Goal: Task Accomplishment & Management: Use online tool/utility

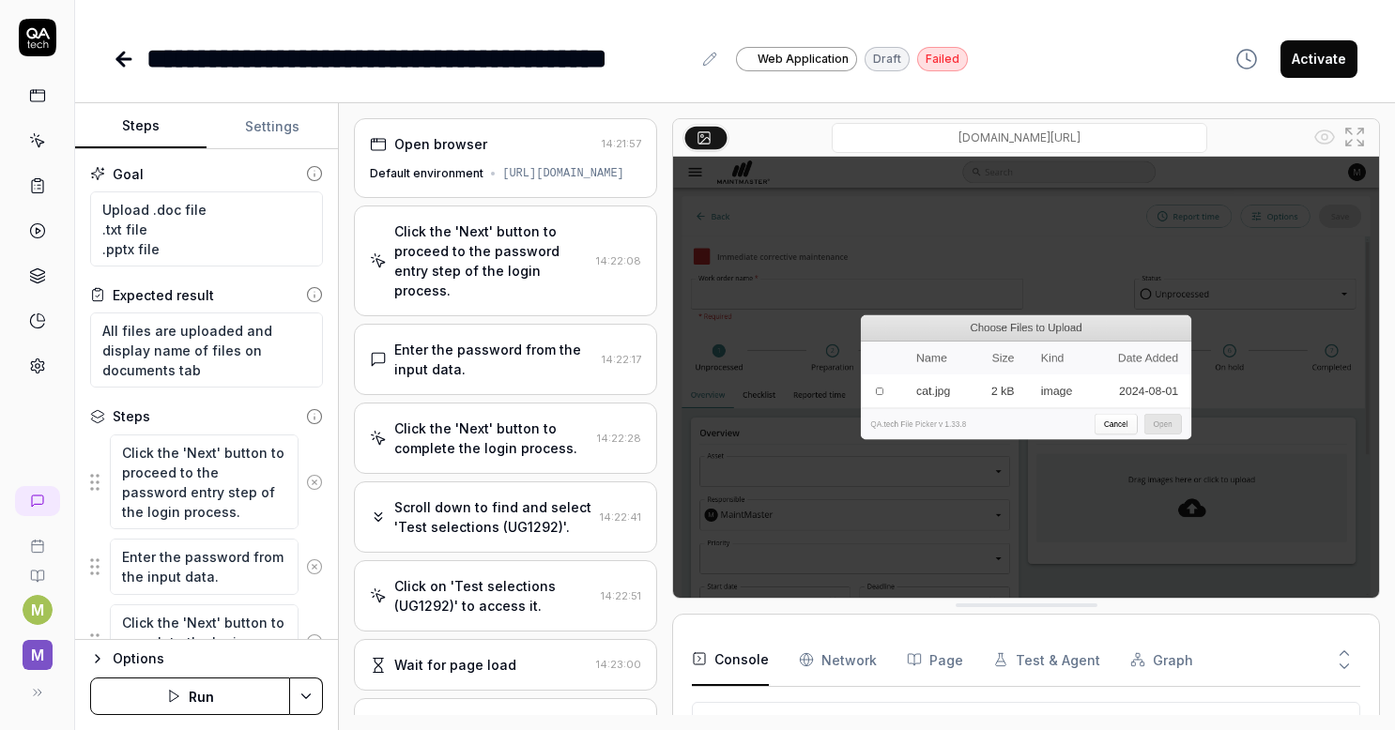
scroll to position [389, 0]
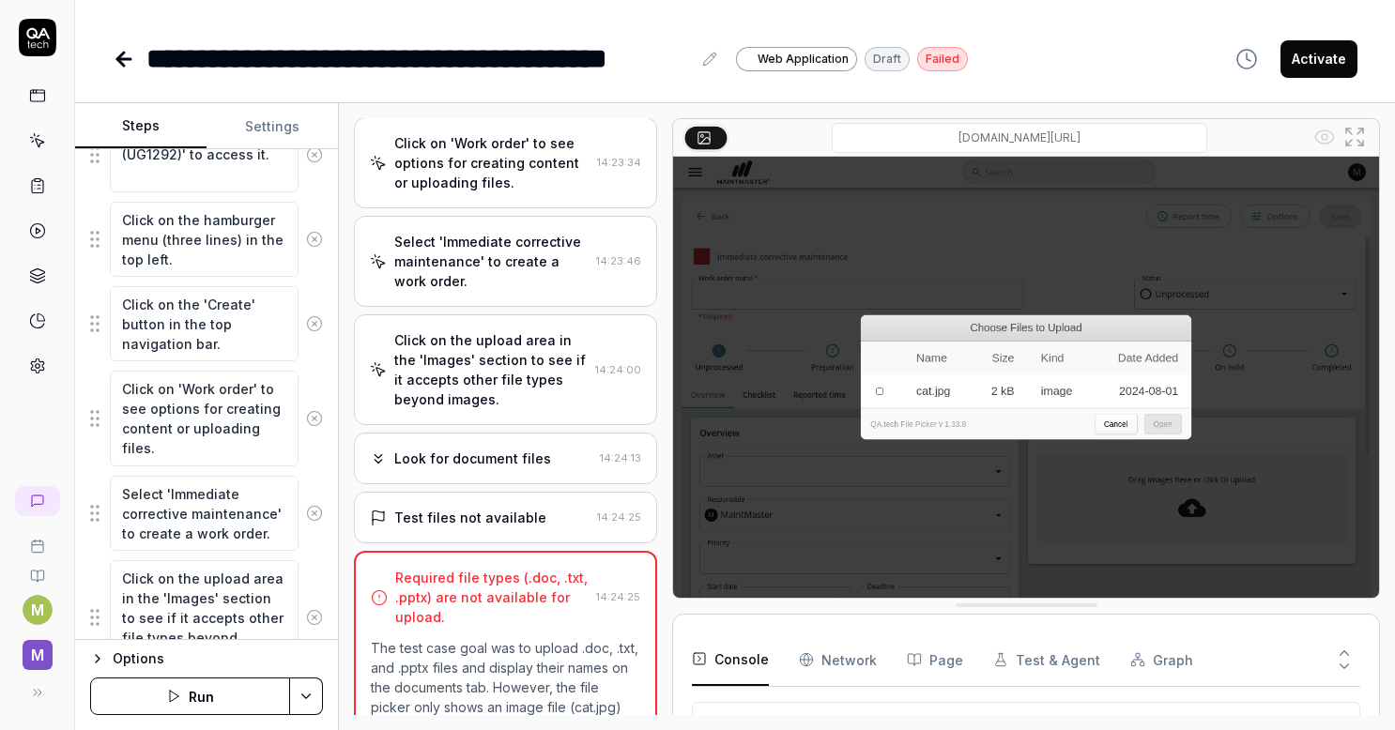
type textarea "*"
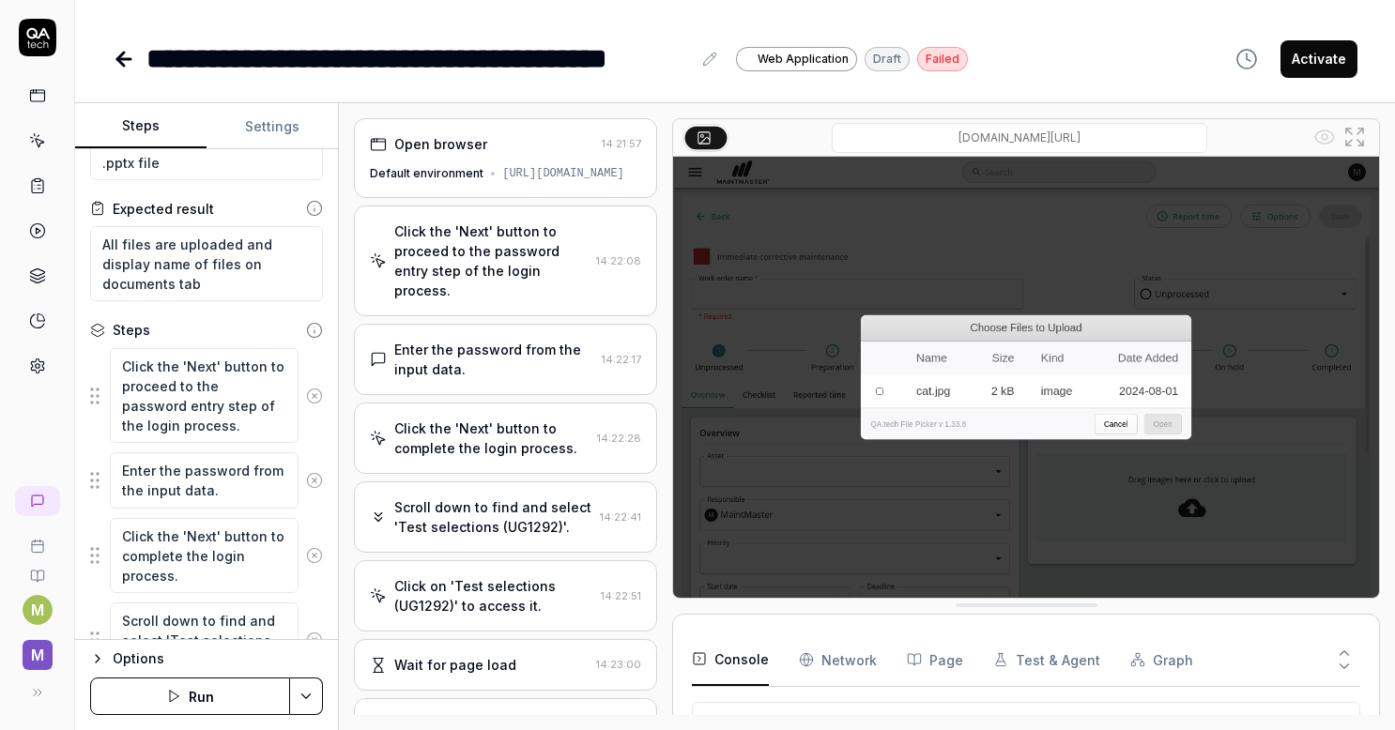
scroll to position [0, 0]
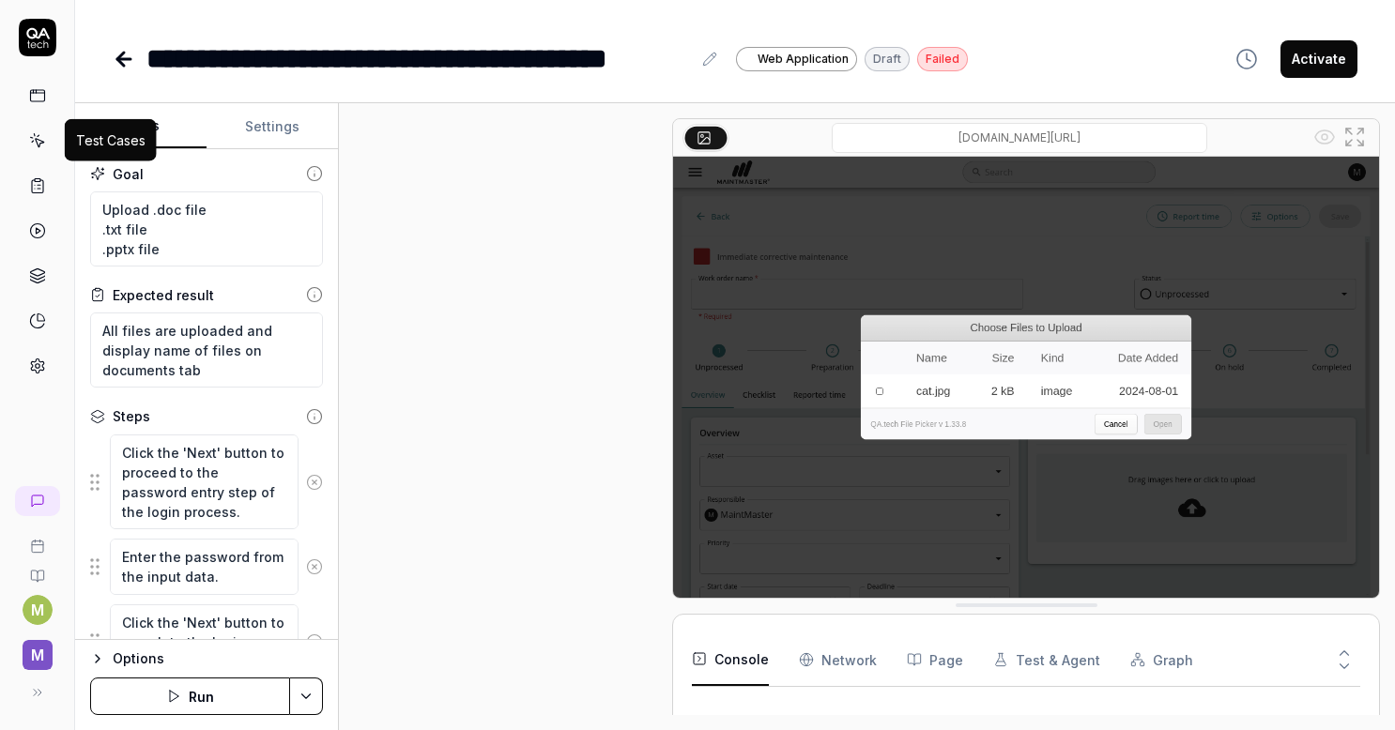
scroll to position [926, 0]
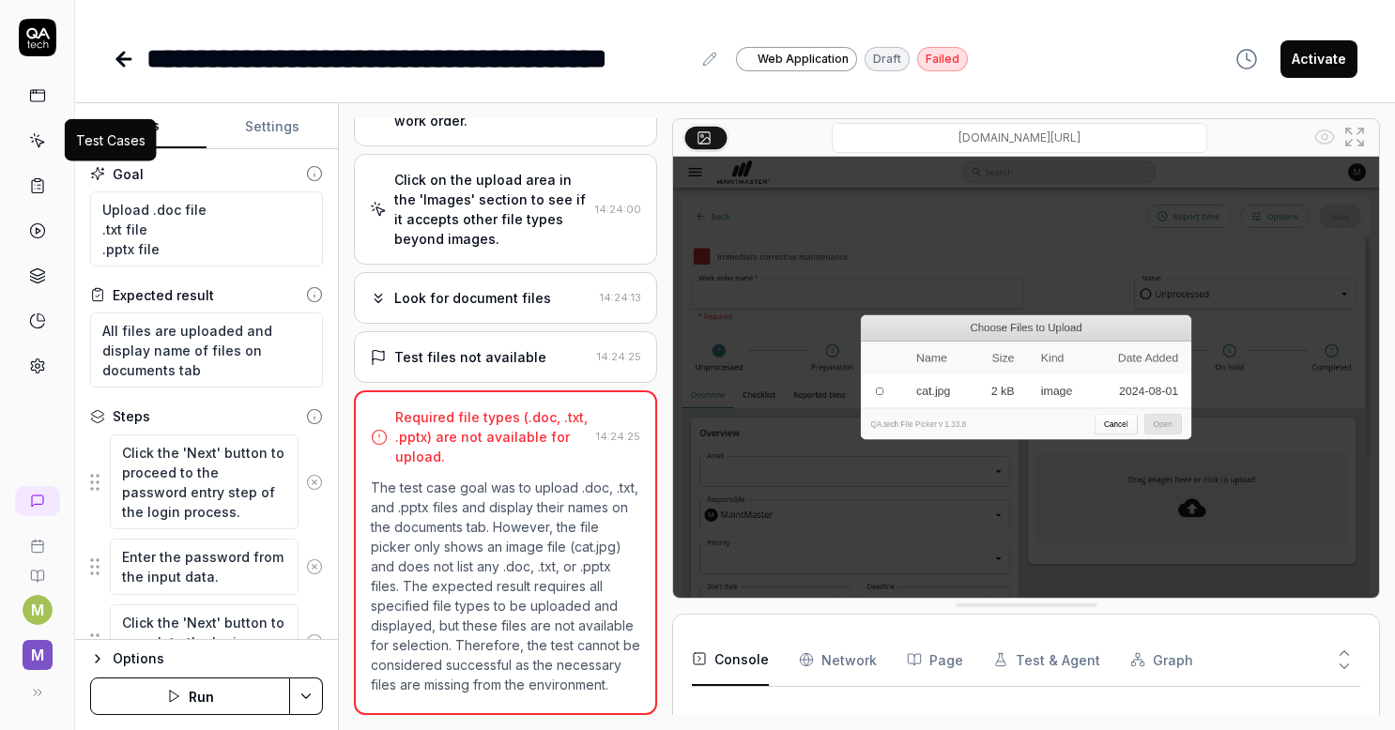
type textarea "*"
click at [38, 136] on icon at bounding box center [37, 140] width 17 height 17
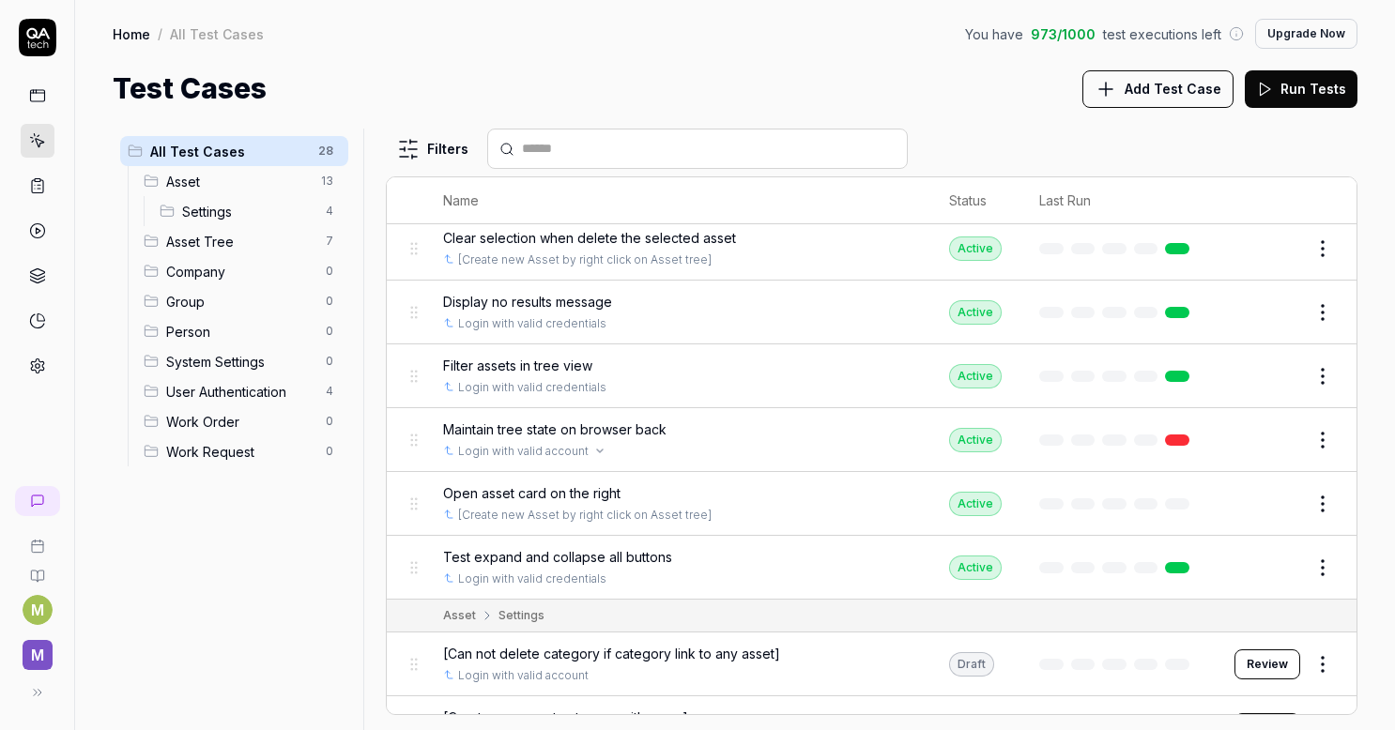
scroll to position [1033, 0]
